Goal: Task Accomplishment & Management: Use online tool/utility

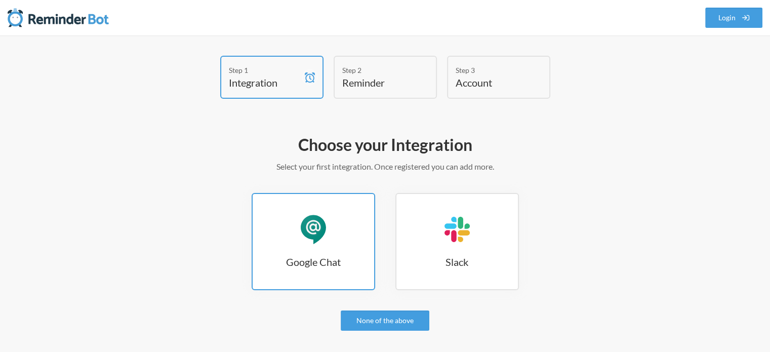
click at [311, 256] on h3 "Google Chat" at bounding box center [314, 262] width 122 height 14
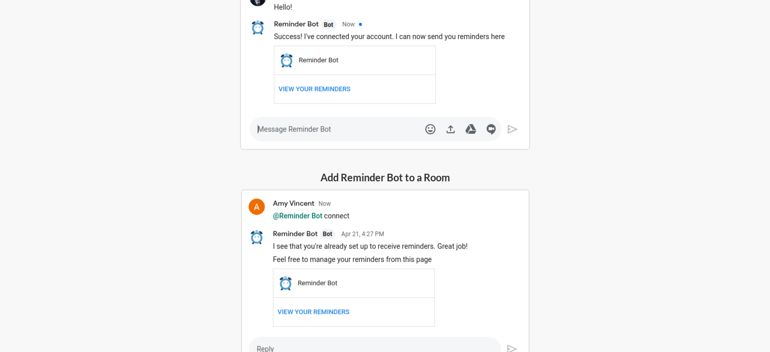
scroll to position [160, 0]
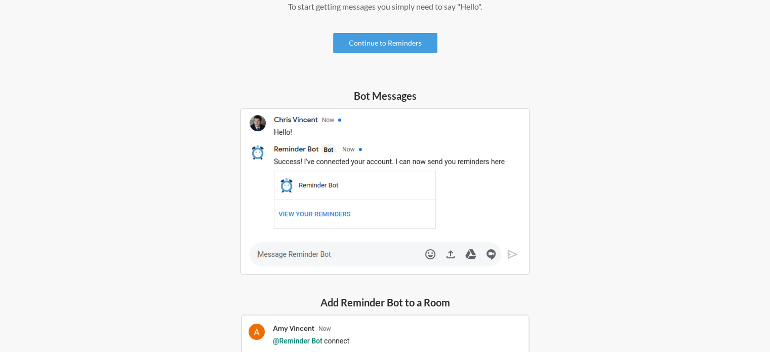
click at [367, 297] on h5 "Add Reminder Bot to a Room" at bounding box center [385, 302] width 289 height 14
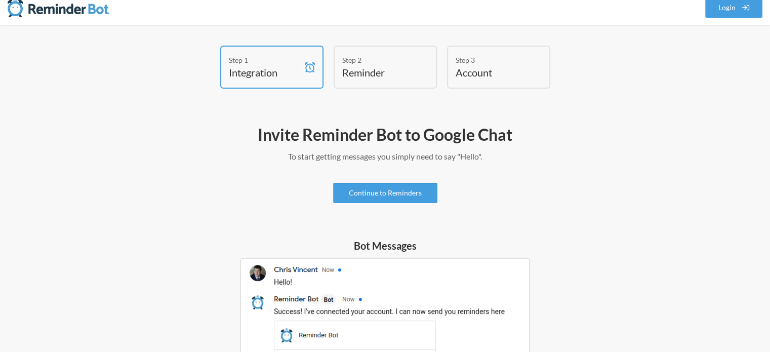
scroll to position [8, 0]
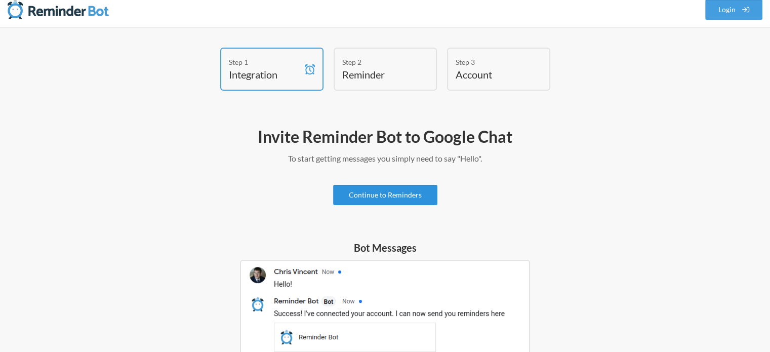
click at [398, 198] on link "Continue to Reminders" at bounding box center [385, 195] width 104 height 20
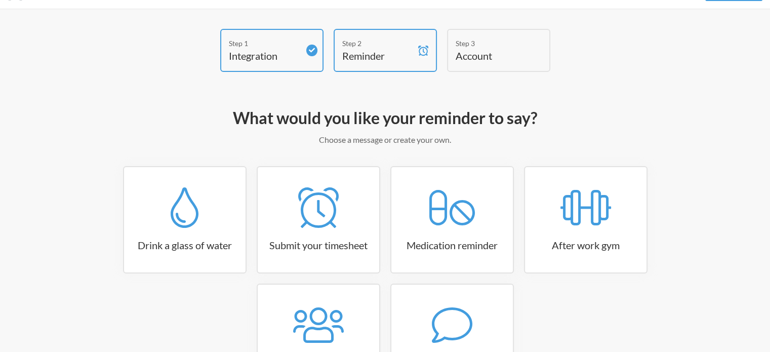
scroll to position [101, 0]
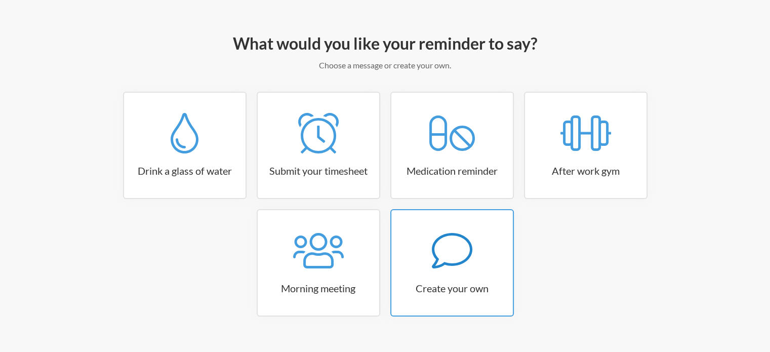
click at [413, 245] on div at bounding box center [452, 250] width 122 height 41
select select "09:30:00"
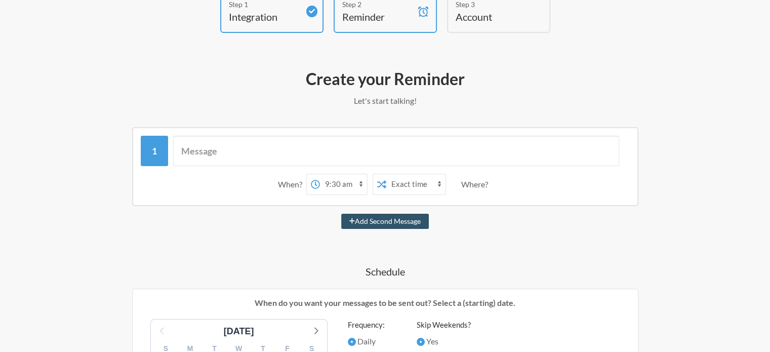
scroll to position [0, 0]
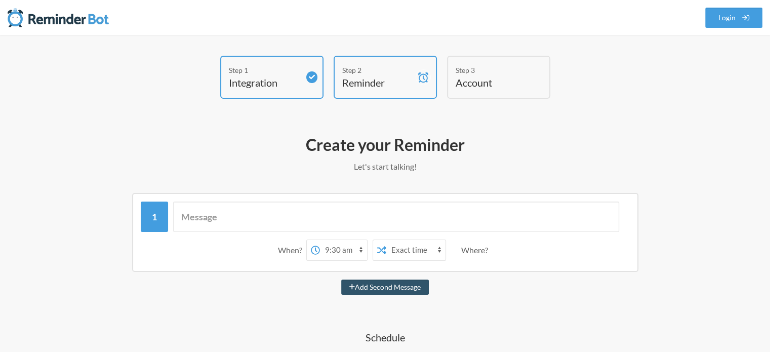
click at [459, 73] on div "Step 3" at bounding box center [491, 70] width 71 height 11
click at [490, 80] on h4 "Account" at bounding box center [491, 82] width 71 height 14
drag, startPoint x: 490, startPoint y: 86, endPoint x: 478, endPoint y: 98, distance: 17.2
click at [490, 86] on h4 "Account" at bounding box center [491, 82] width 71 height 14
click at [277, 75] on h4 "Integration" at bounding box center [264, 82] width 71 height 14
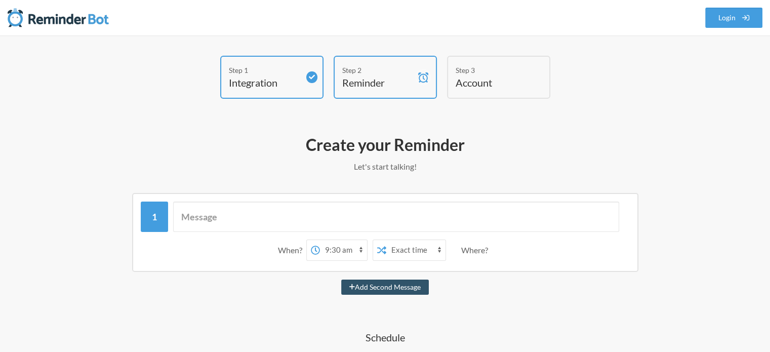
click at [417, 87] on span at bounding box center [423, 77] width 15 height 41
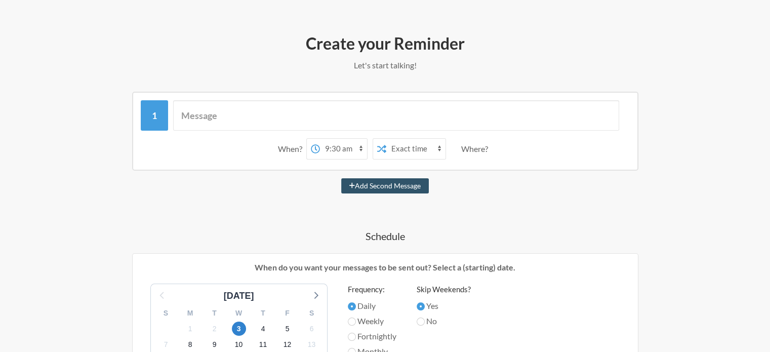
scroll to position [253, 0]
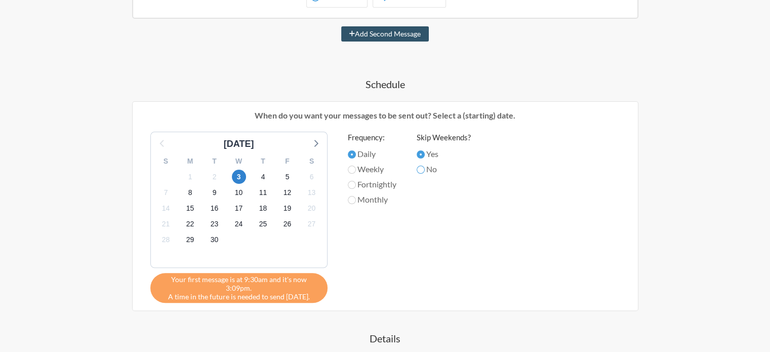
click at [425, 172] on input "No" at bounding box center [421, 170] width 8 height 8
radio input "true"
click at [427, 153] on label "Yes" at bounding box center [444, 154] width 54 height 12
click at [425, 153] on input "Yes" at bounding box center [421, 154] width 8 height 8
radio input "true"
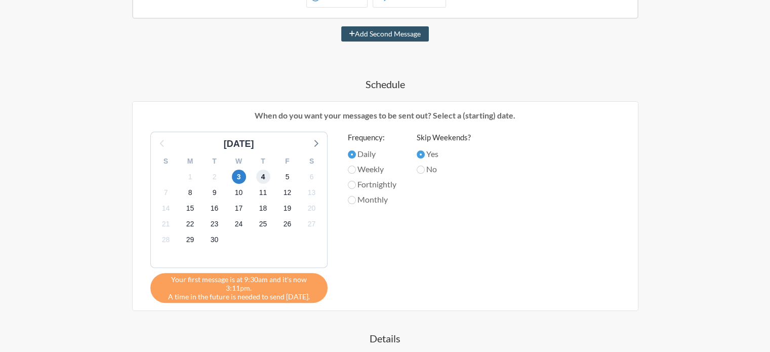
click at [261, 174] on span "4" at bounding box center [263, 177] width 14 height 14
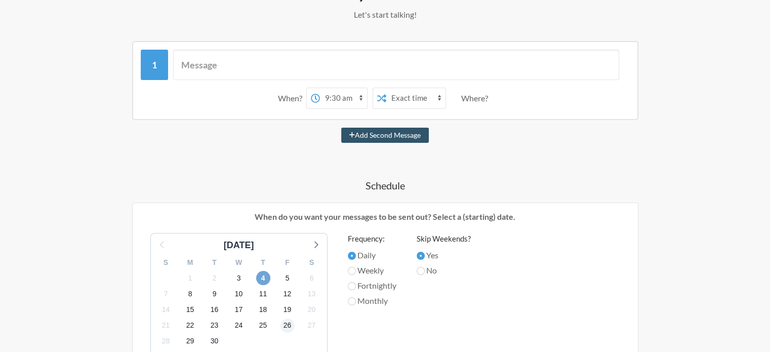
scroll to position [152, 0]
click at [342, 91] on select "12:00 am 12:15 am 12:30 am 12:45 am 1:00 am 1:15 am 1:30 am 1:45 am 2:00 am 2:1…" at bounding box center [343, 98] width 47 height 20
select select "15:45:00"
click at [320, 88] on select "12:00 am 12:15 am 12:30 am 12:45 am 1:00 am 1:15 am 1:30 am 1:45 am 2:00 am 2:1…" at bounding box center [343, 98] width 47 height 20
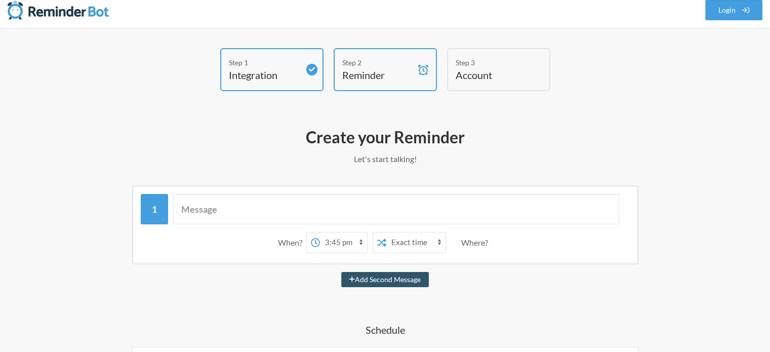
scroll to position [0, 0]
